Goal: Transaction & Acquisition: Purchase product/service

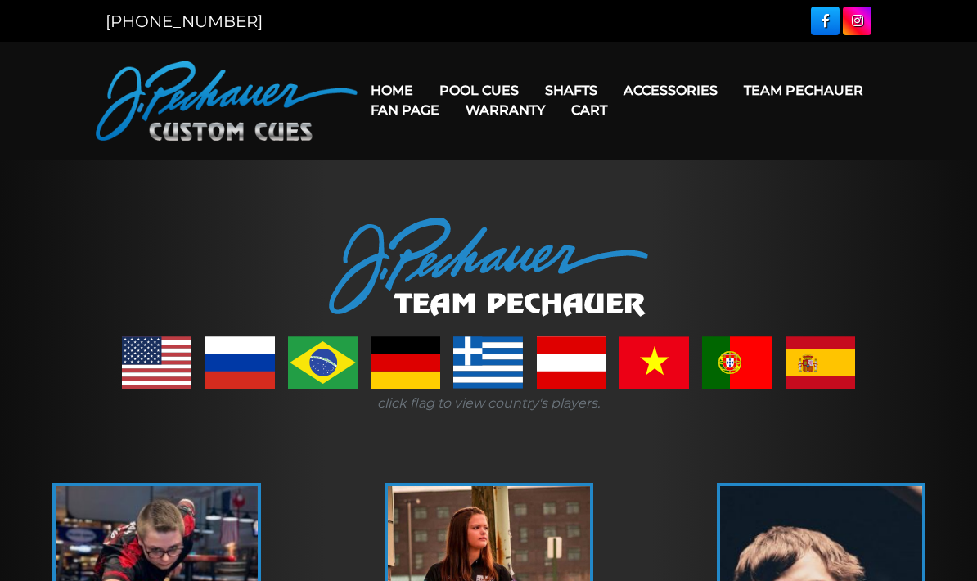
click at [390, 79] on link "Home" at bounding box center [392, 91] width 69 height 42
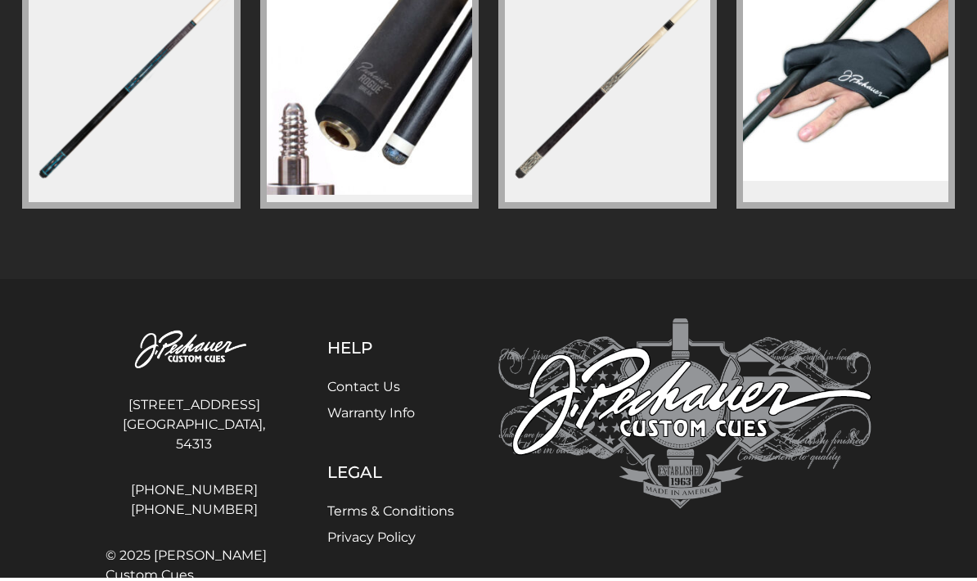
scroll to position [2809, 0]
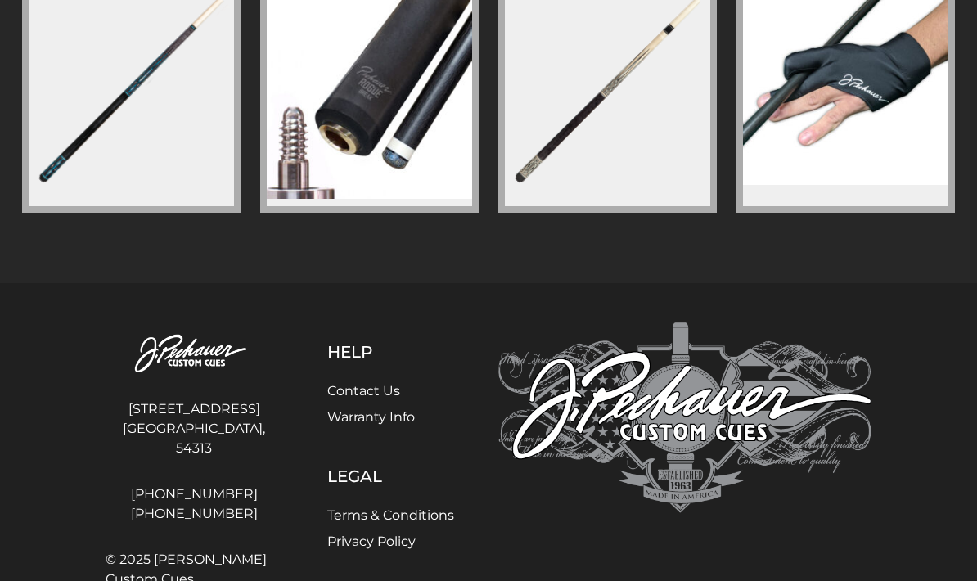
click at [350, 388] on link "Contact Us" at bounding box center [363, 391] width 73 height 16
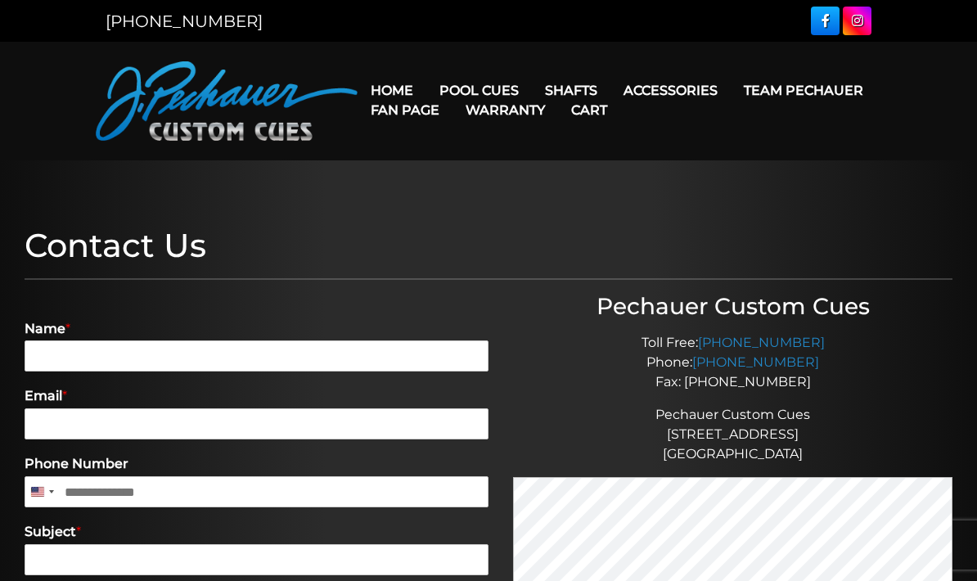
click at [392, 83] on link "Home" at bounding box center [392, 91] width 69 height 42
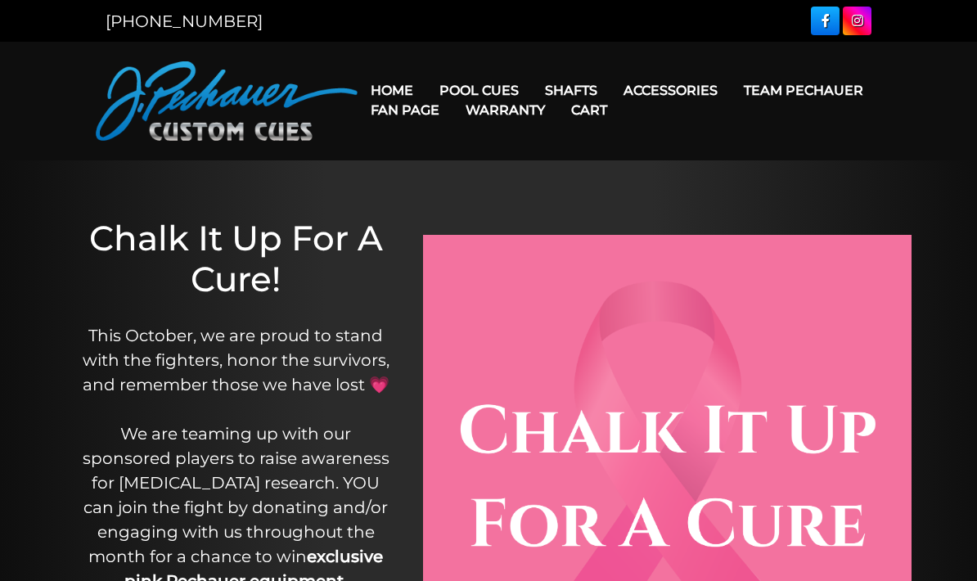
click at [571, 119] on link "Rogue 2 Carbon Fiber Shaft" at bounding box center [675, 113] width 282 height 23
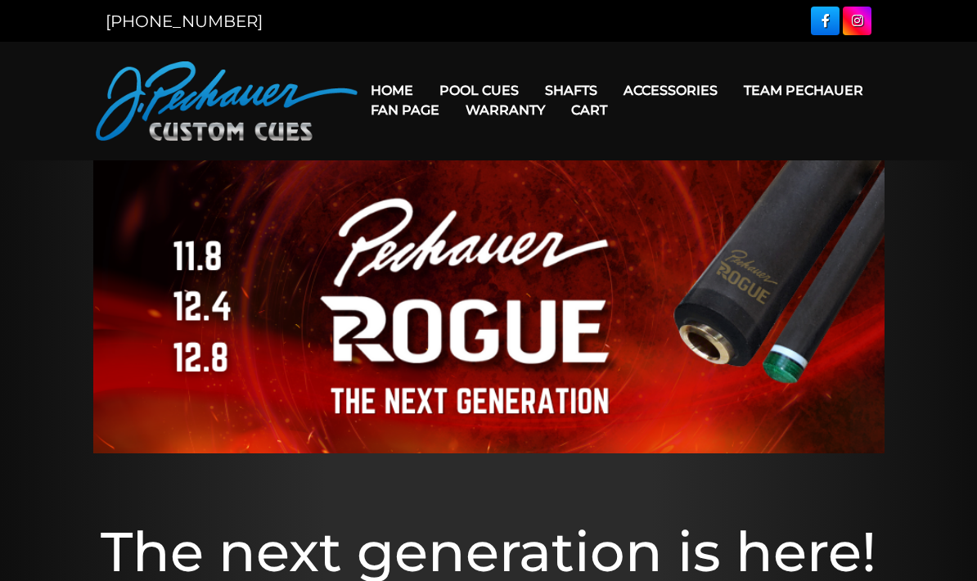
click at [731, 91] on link "Team Pechauer" at bounding box center [804, 91] width 146 height 42
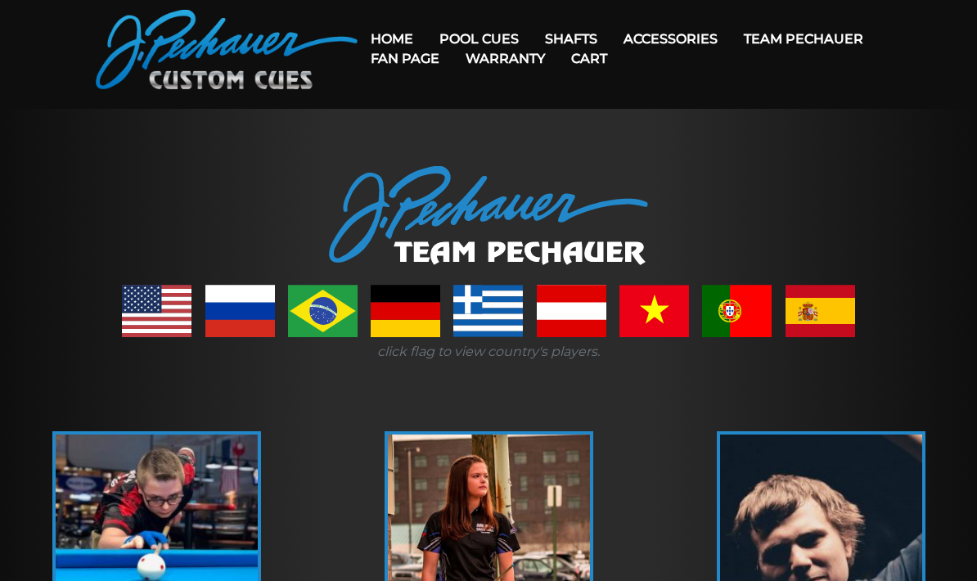
scroll to position [19, 0]
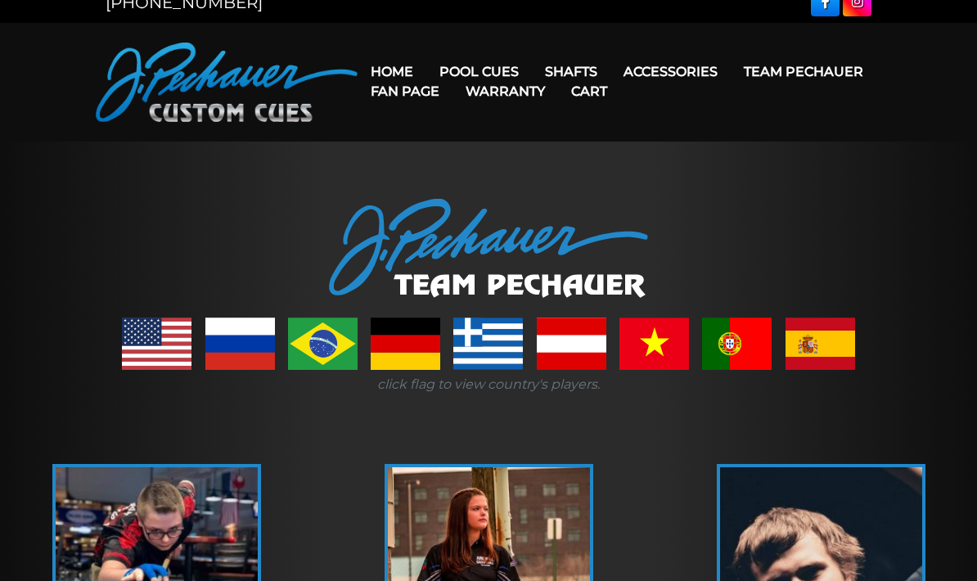
click at [456, 129] on link "JP Series (T) – NEW" at bounding box center [528, 117] width 201 height 23
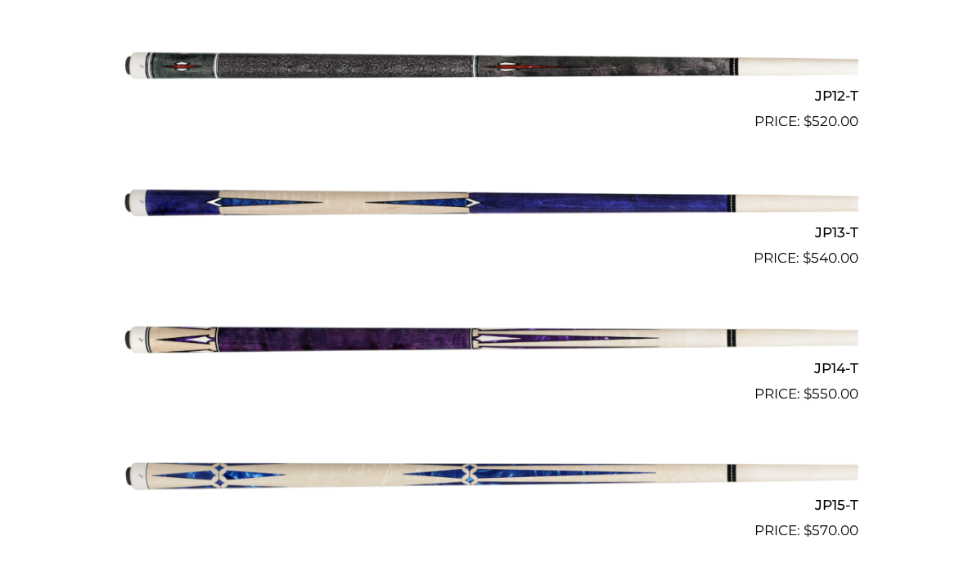
scroll to position [2029, 0]
click at [190, 327] on img at bounding box center [489, 338] width 740 height 123
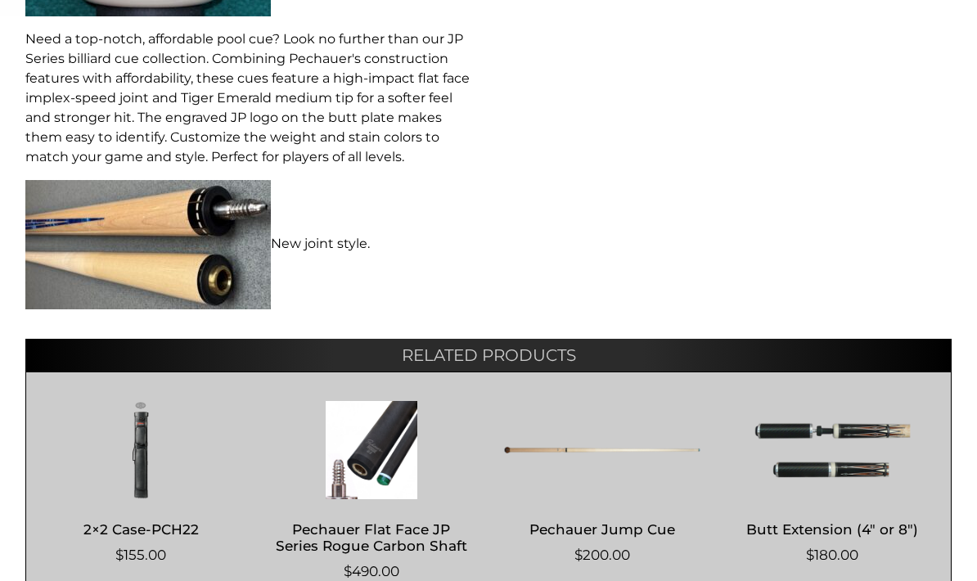
scroll to position [950, 0]
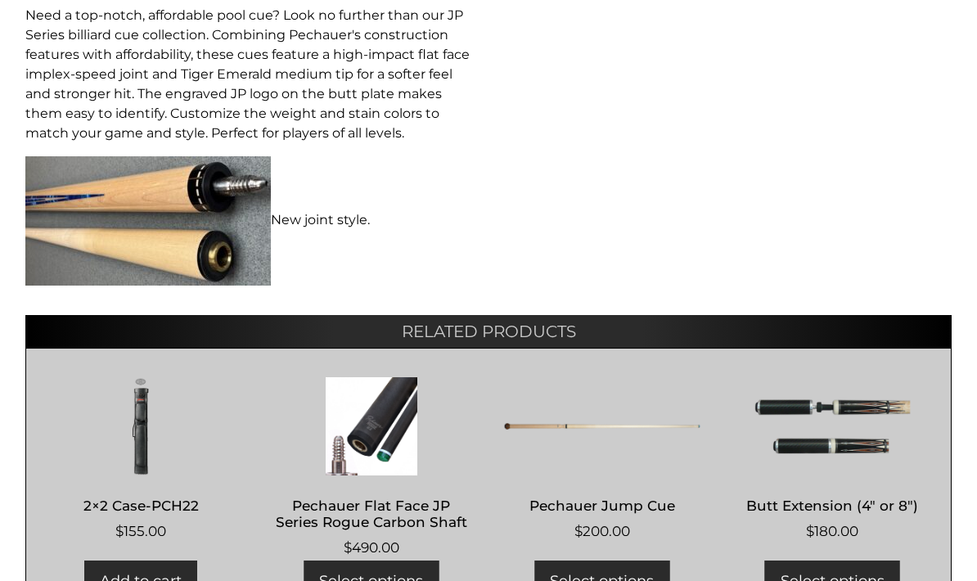
click at [370, 447] on img at bounding box center [371, 426] width 196 height 98
